Goal: Information Seeking & Learning: Stay updated

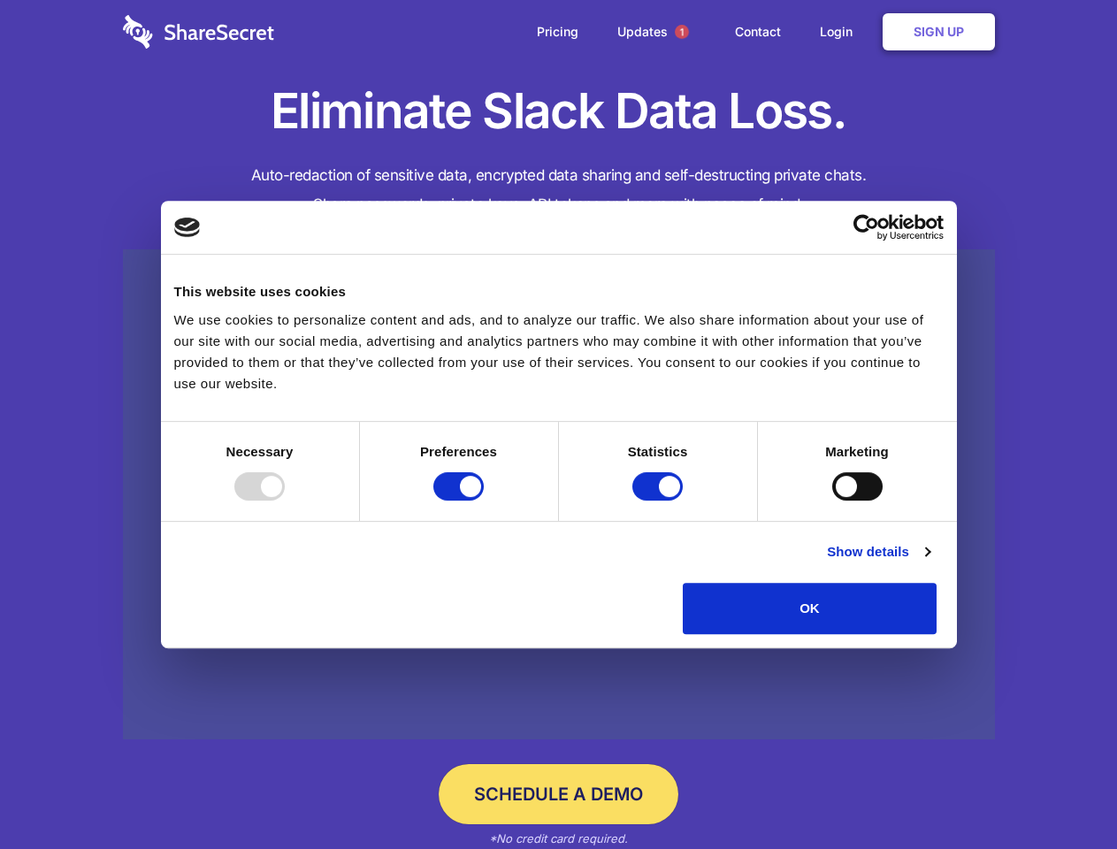
click at [285, 501] on div at bounding box center [259, 486] width 50 height 28
click at [484, 501] on input "Preferences" at bounding box center [458, 486] width 50 height 28
checkbox input "false"
click at [660, 501] on input "Statistics" at bounding box center [657, 486] width 50 height 28
checkbox input "false"
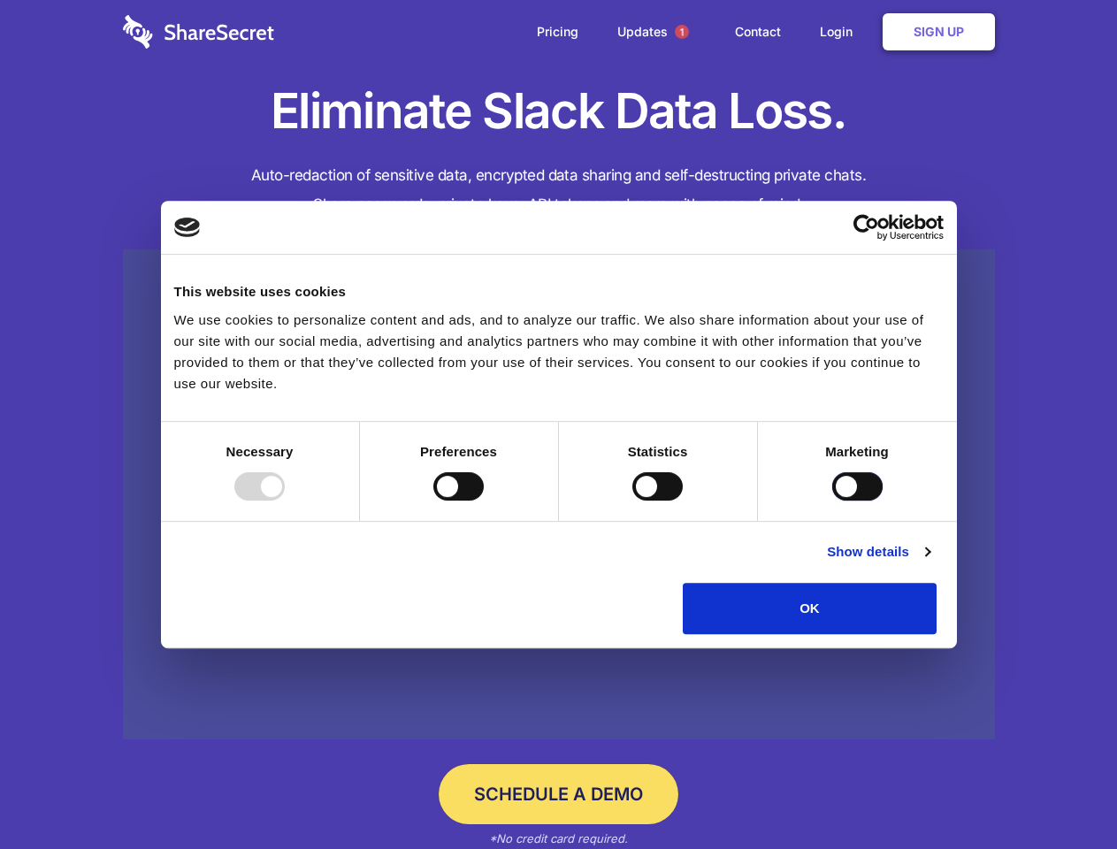
click at [832, 501] on input "Marketing" at bounding box center [857, 486] width 50 height 28
checkbox input "true"
click at [929, 562] on link "Show details" at bounding box center [878, 551] width 103 height 21
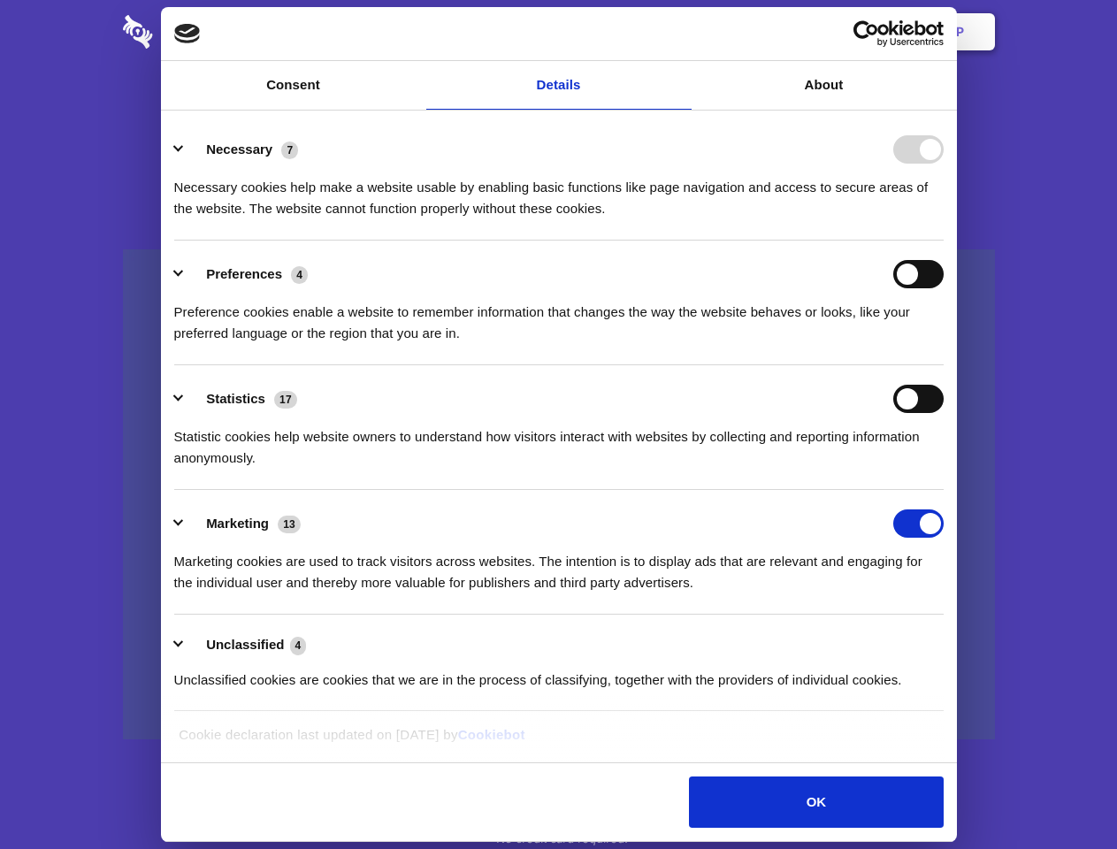
click at [952, 640] on ul "Necessary 7 Necessary cookies help make a website usable by enabling basic func…" at bounding box center [558, 414] width 786 height 596
click at [681, 32] on span "1" at bounding box center [682, 32] width 14 height 14
